Goal: Information Seeking & Learning: Learn about a topic

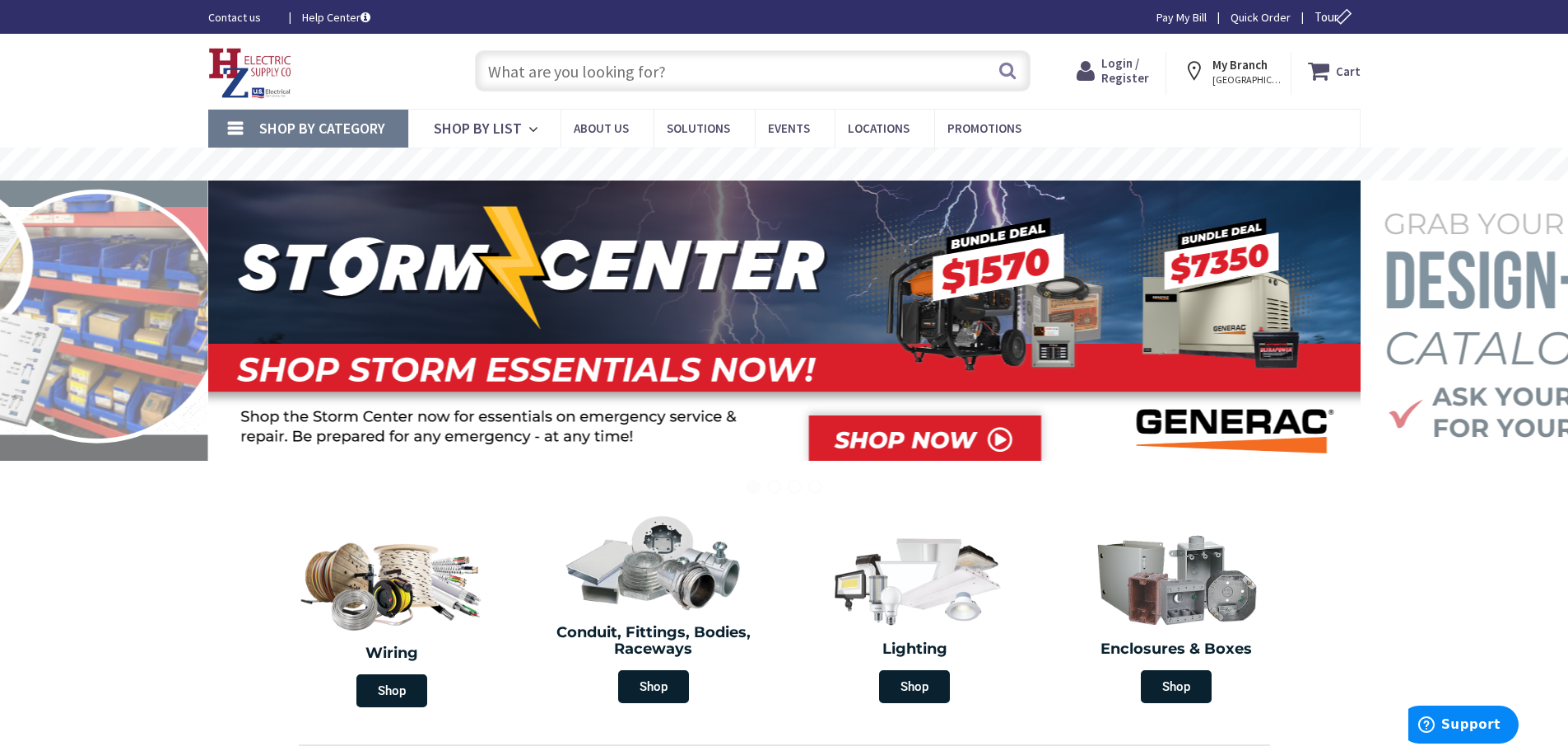
click at [555, 79] on input "text" at bounding box center [752, 71] width 555 height 41
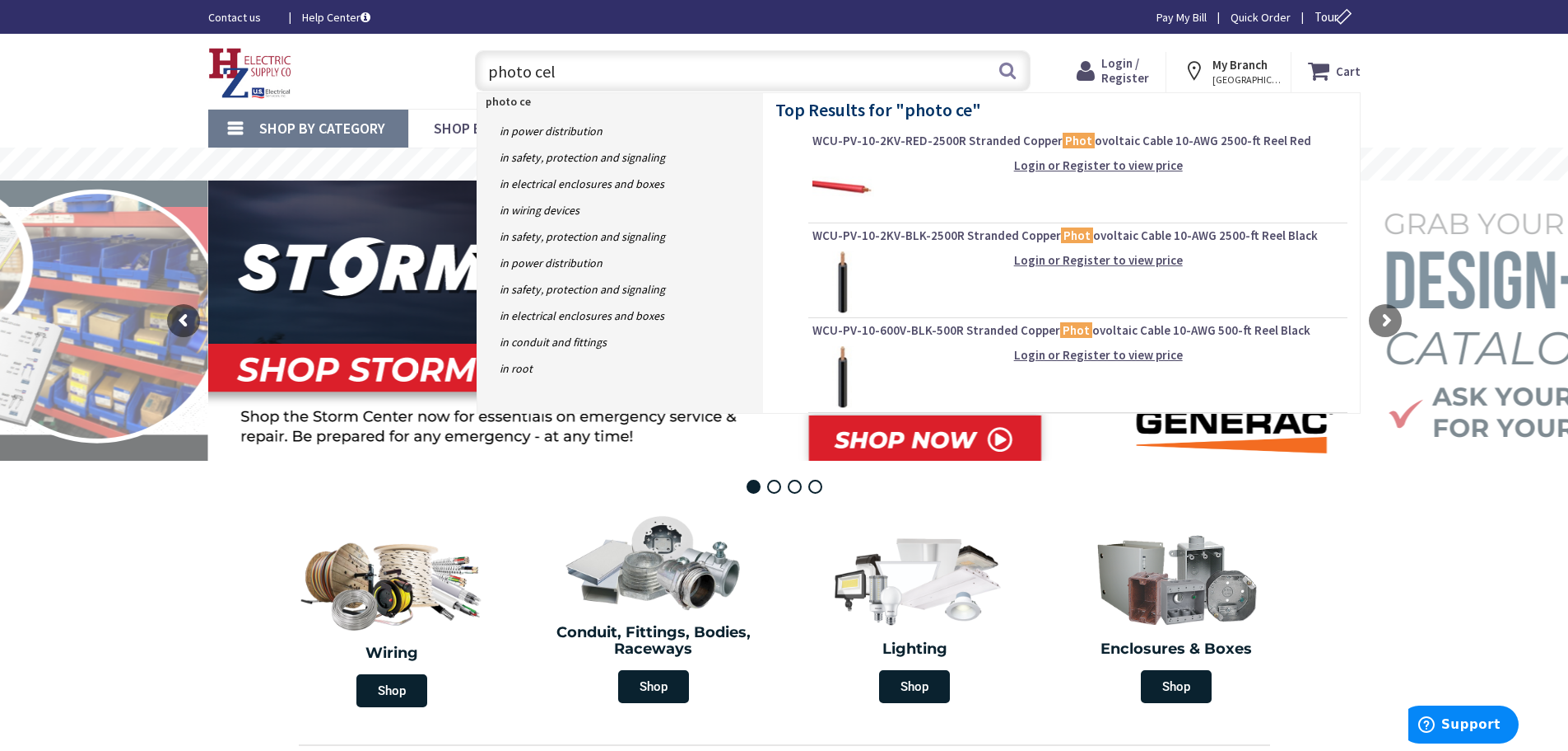
type input "photo cell"
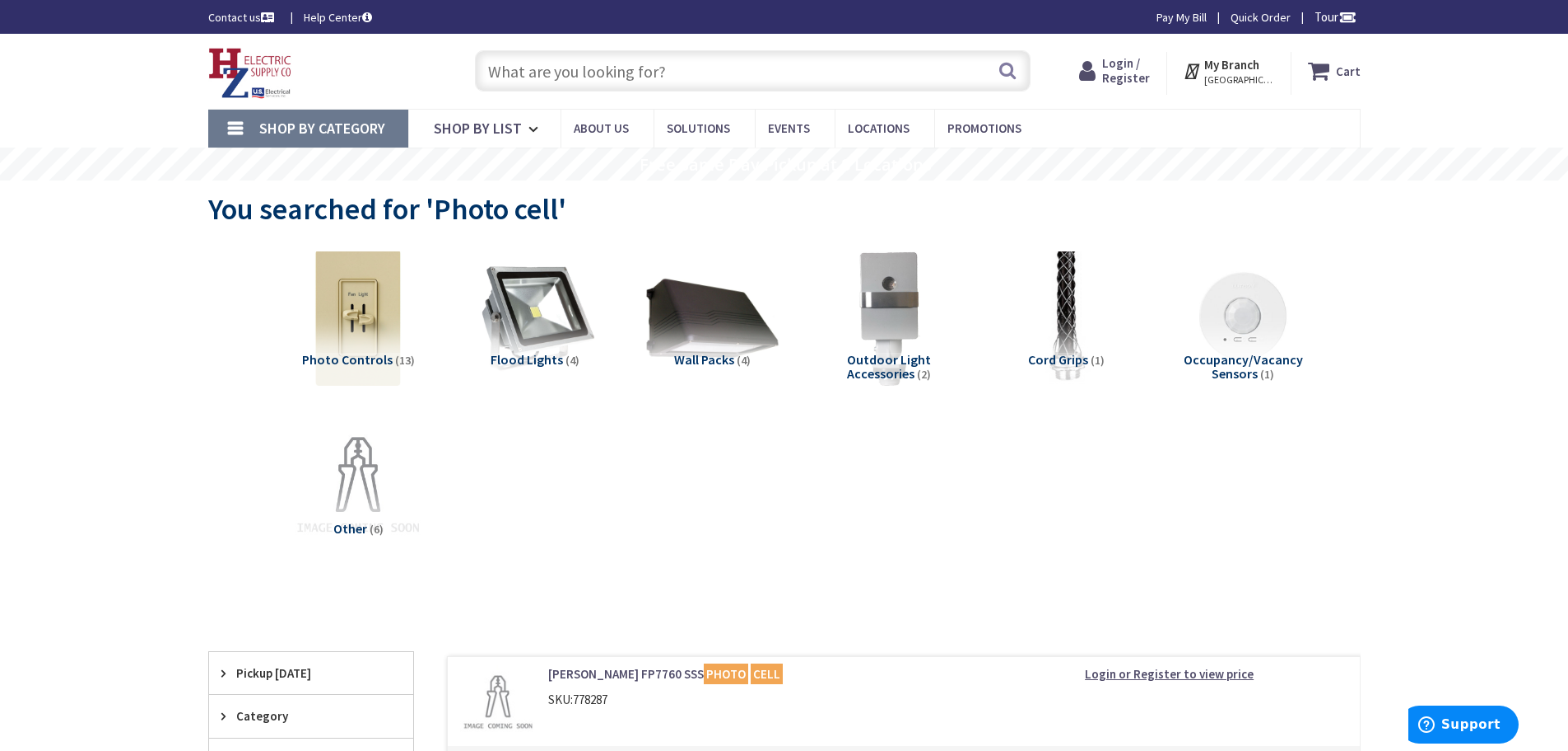
click at [565, 78] on input "text" at bounding box center [752, 71] width 555 height 41
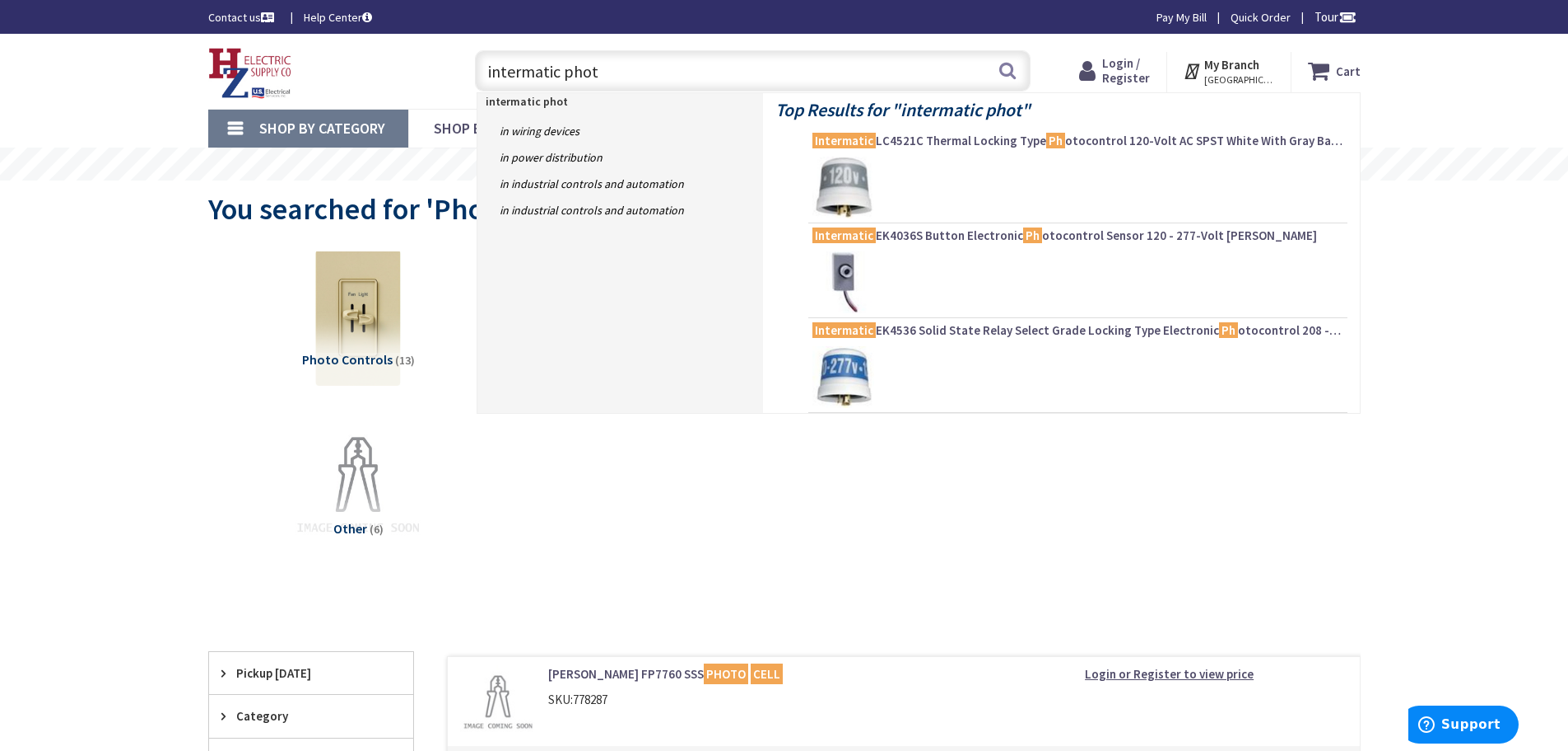
type input "intermatic photo"
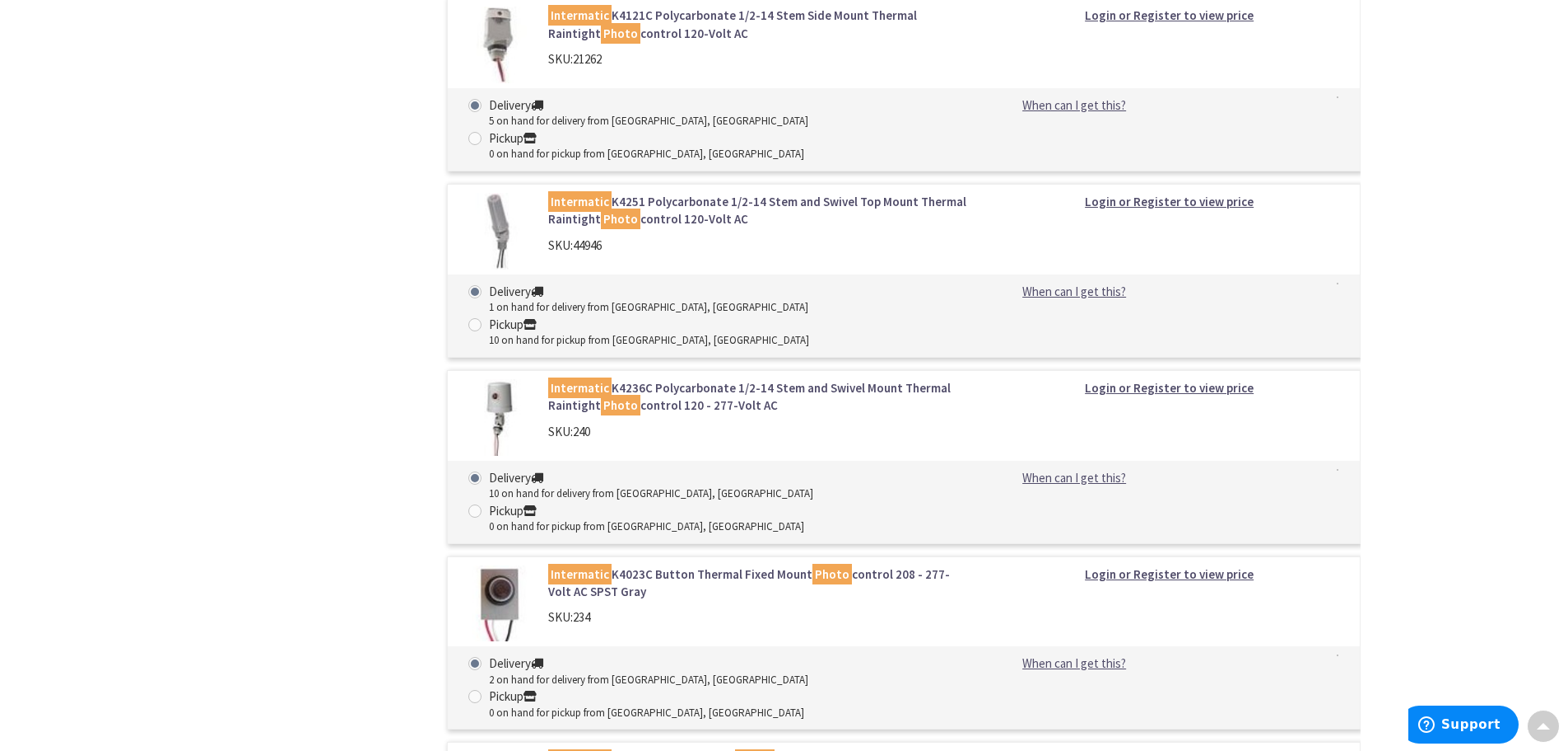
scroll to position [1895, 0]
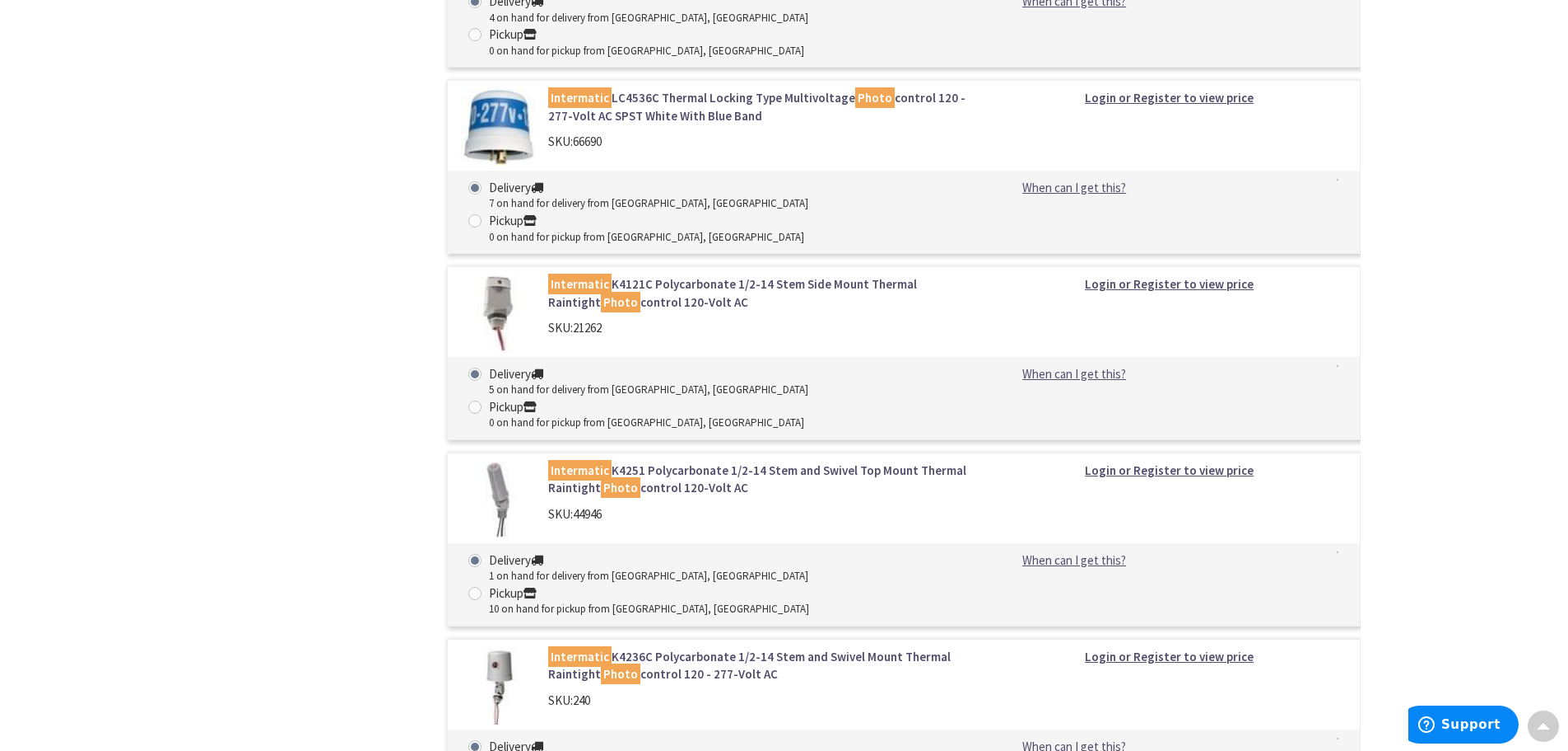
click at [685, 461] on link "Intermatic K4251 Polycarbonate 1/2-14 Stem and Swivel Top Mount Thermal Raintig…" at bounding box center [757, 479] width 419 height 35
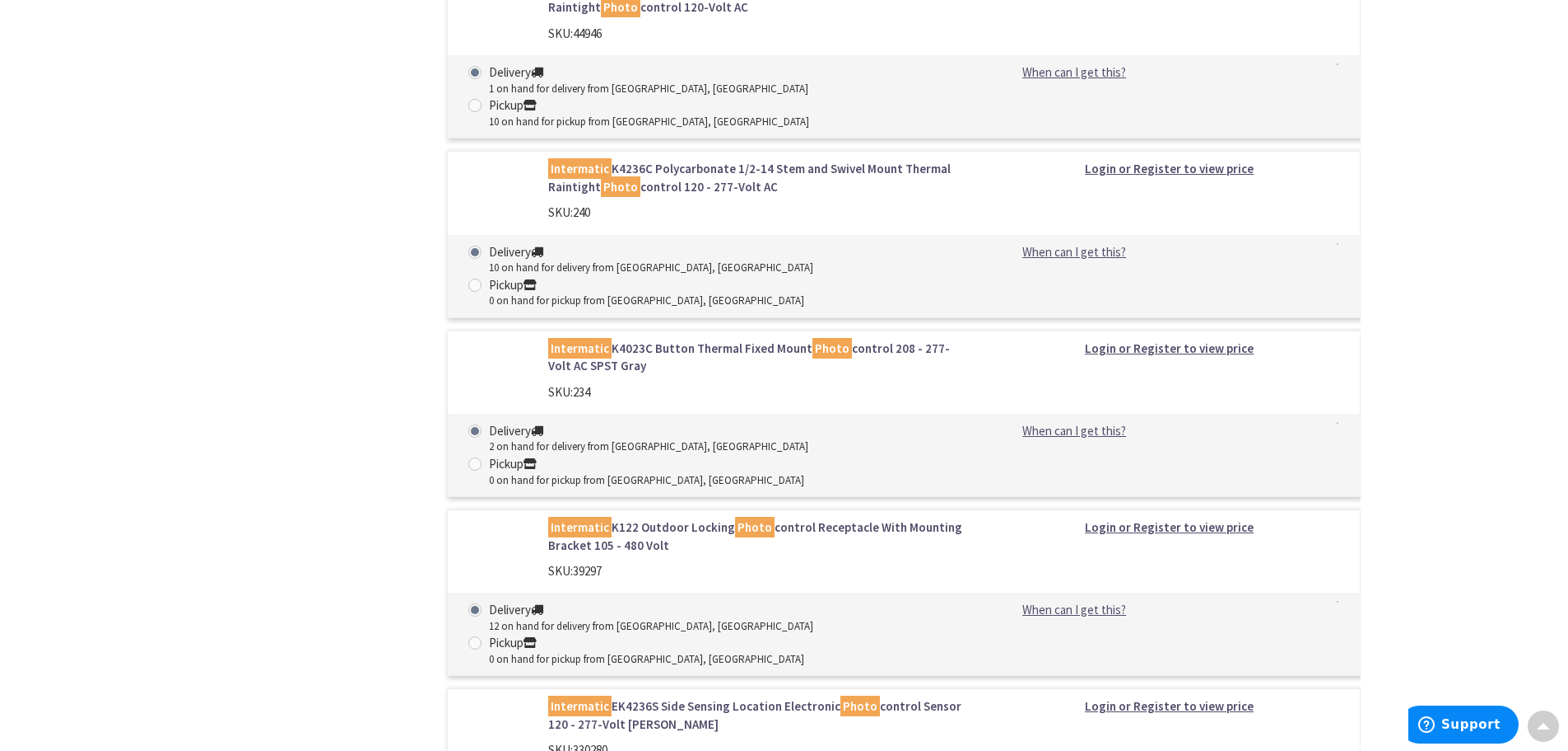
scroll to position [2404, 0]
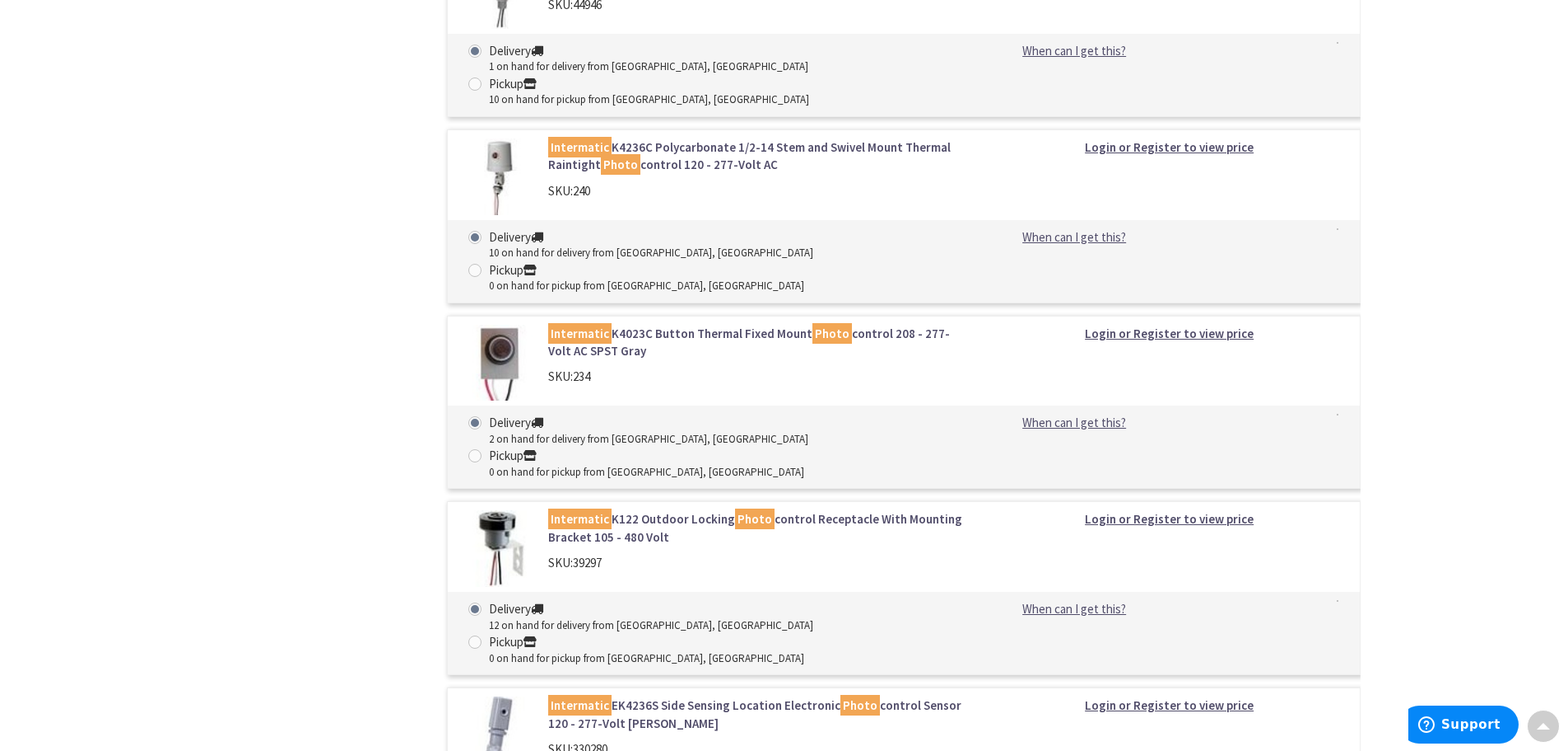
click at [660, 696] on link "Intermatic EK4236S Side Sensing Location Electronic Photo control Sensor 120 - …" at bounding box center [757, 714] width 419 height 35
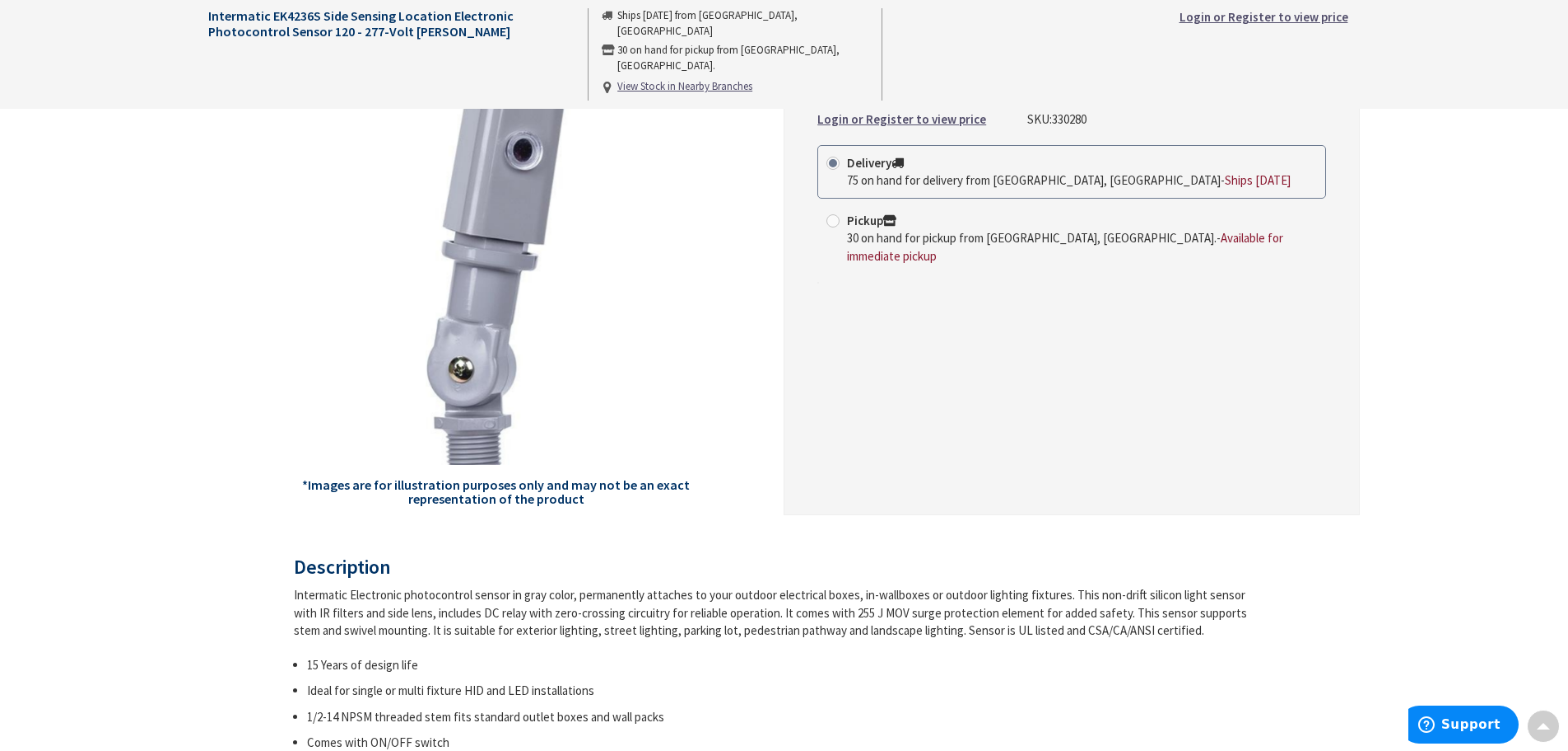
scroll to position [165, 0]
